Goal: Navigation & Orientation: Go to known website

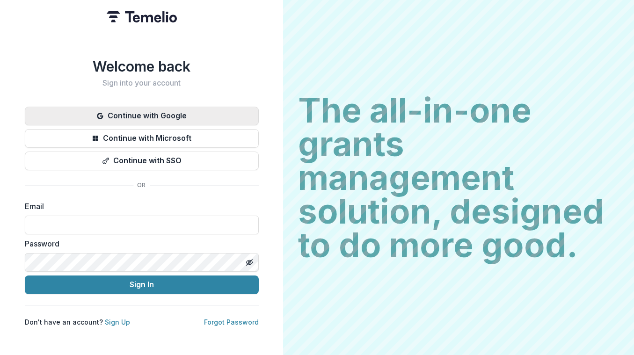
click at [181, 115] on button "Continue with Google" at bounding box center [142, 116] width 234 height 19
